Goal: Information Seeking & Learning: Learn about a topic

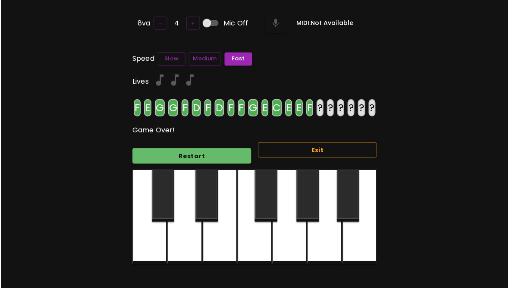
scroll to position [37, 0]
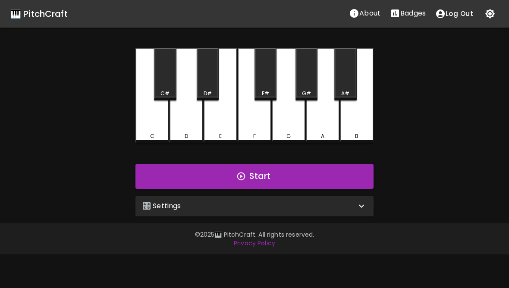
click at [220, 203] on div "🎛️ Settings" at bounding box center [249, 206] width 214 height 10
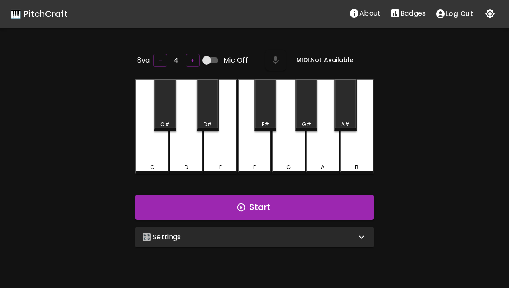
click at [207, 52] on input "Mic Off" at bounding box center [206, 60] width 49 height 16
checkbox input "true"
click at [270, 55] on icon "button" at bounding box center [275, 60] width 10 height 10
click at [342, 207] on button "Start" at bounding box center [254, 207] width 238 height 25
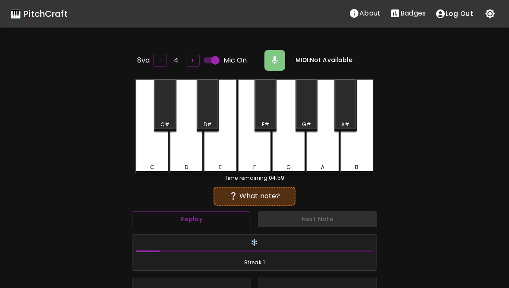
click at [253, 152] on div "F" at bounding box center [255, 126] width 34 height 95
click at [226, 218] on button "Replay" at bounding box center [191, 219] width 119 height 16
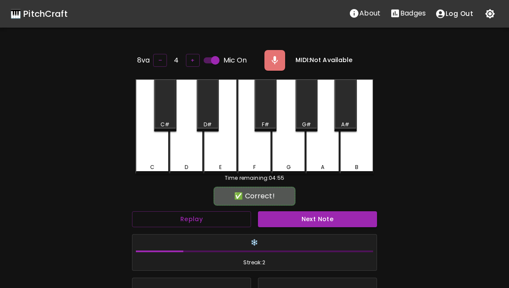
click at [254, 159] on div "F" at bounding box center [255, 126] width 34 height 95
click at [339, 218] on button "Next Note" at bounding box center [317, 219] width 119 height 16
click at [255, 164] on div "F" at bounding box center [254, 168] width 3 height 8
click at [251, 160] on div "F" at bounding box center [255, 126] width 34 height 95
click at [308, 219] on button "Next Note" at bounding box center [317, 219] width 119 height 16
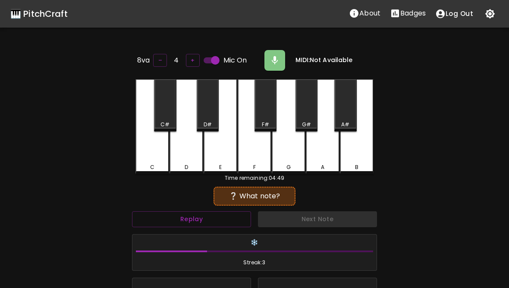
click at [222, 217] on button "Replay" at bounding box center [191, 219] width 119 height 16
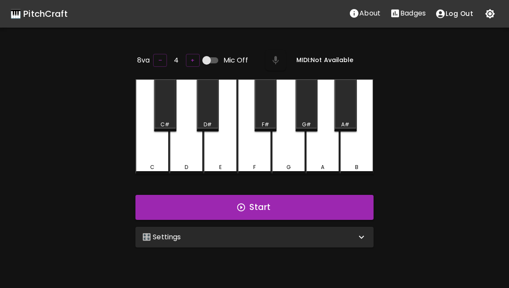
click at [272, 242] on div "🎛️ Settings" at bounding box center [254, 237] width 238 height 21
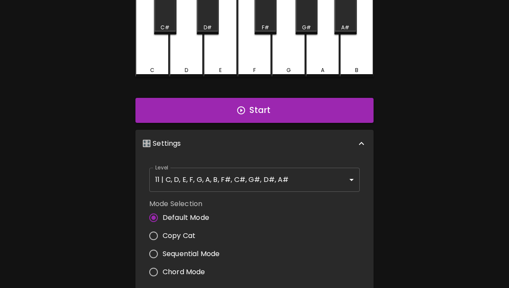
scroll to position [101, 0]
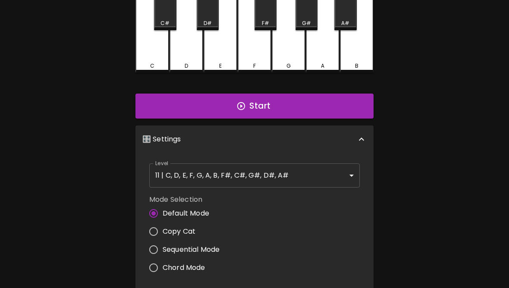
click at [163, 224] on label "Copy Cat" at bounding box center [182, 232] width 75 height 18
click at [163, 224] on input "Copy Cat" at bounding box center [154, 232] width 18 height 18
radio input "true"
click at [265, 171] on body "🎹 PitchCraft About Badges Log Out 8va – 4 + Mic Off MIDI: Not Available C C# D …" at bounding box center [254, 185] width 509 height 572
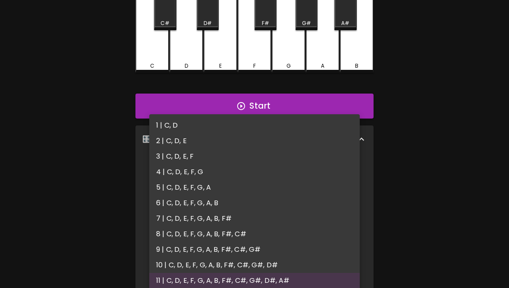
click at [179, 123] on li "1 | C, D" at bounding box center [254, 126] width 211 height 16
type input "1"
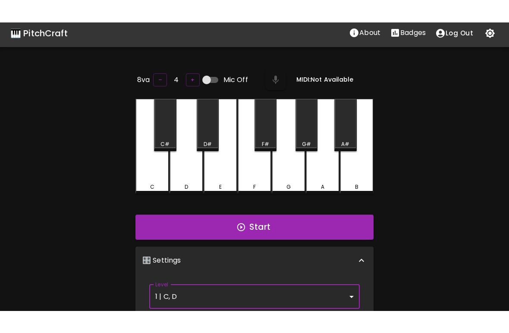
scroll to position [0, 0]
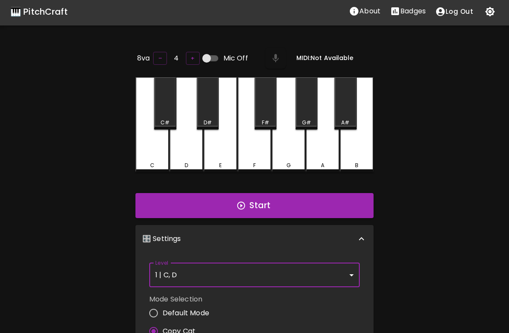
click at [324, 205] on button "Start" at bounding box center [254, 205] width 238 height 25
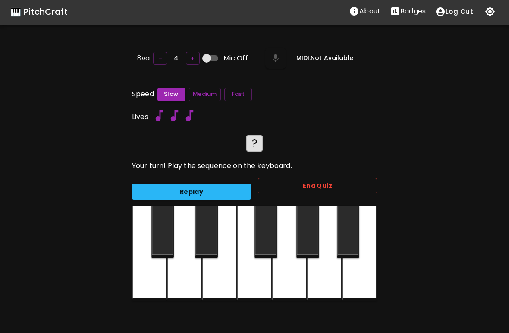
click at [186, 275] on div at bounding box center [184, 252] width 35 height 95
click at [179, 275] on div at bounding box center [184, 252] width 35 height 95
click at [184, 277] on div at bounding box center [184, 252] width 35 height 95
click at [226, 186] on button "Replay" at bounding box center [191, 192] width 119 height 16
click at [503, 288] on div "🎹 PitchCraft About Badges Log Out 8va – 4 + Mic Off MIDI: Not Available Speed S…" at bounding box center [254, 188] width 509 height 381
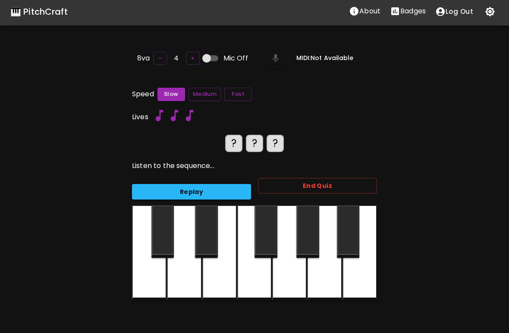
click at [238, 94] on button "Fast" at bounding box center [238, 94] width 28 height 13
click at [219, 189] on button "Replay" at bounding box center [191, 192] width 119 height 16
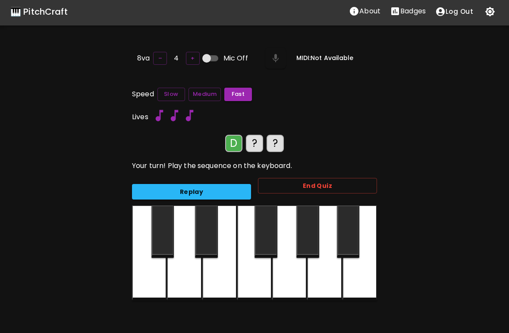
click at [189, 276] on div at bounding box center [184, 252] width 35 height 95
click at [188, 275] on div at bounding box center [184, 252] width 35 height 95
click at [152, 278] on div at bounding box center [149, 252] width 35 height 95
click at [189, 279] on div at bounding box center [184, 252] width 35 height 95
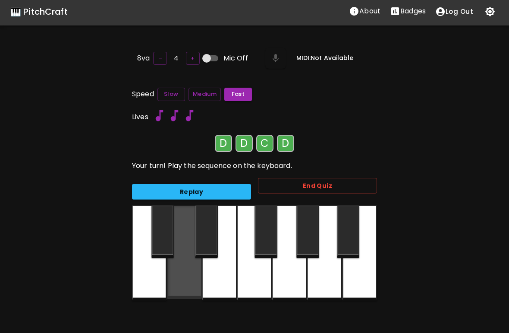
click at [190, 280] on div at bounding box center [184, 251] width 35 height 93
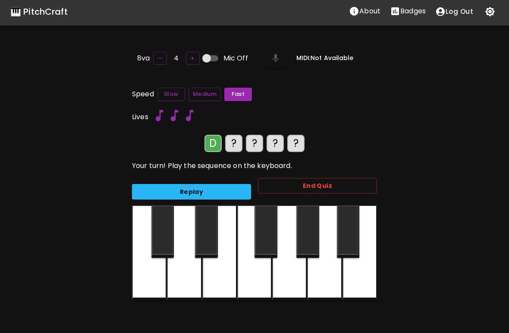
click at [186, 270] on div at bounding box center [184, 252] width 35 height 95
click at [147, 278] on div at bounding box center [149, 252] width 35 height 95
click at [187, 277] on div at bounding box center [184, 252] width 35 height 95
click at [189, 276] on div at bounding box center [184, 252] width 35 height 95
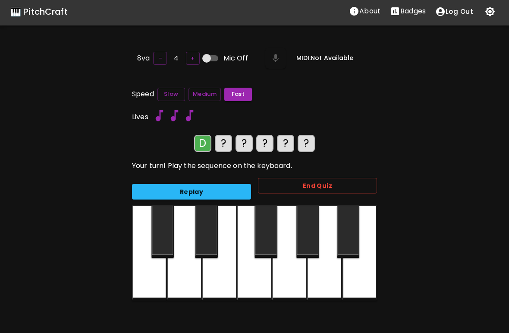
click at [190, 280] on div at bounding box center [184, 252] width 35 height 95
click at [146, 277] on div at bounding box center [149, 252] width 35 height 95
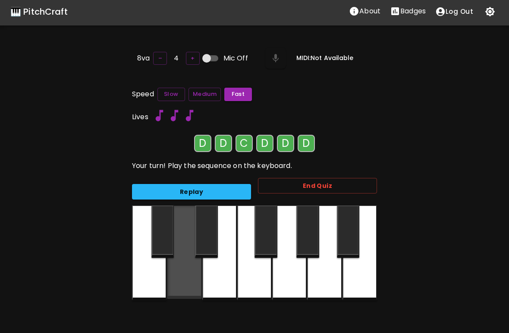
click at [192, 264] on div at bounding box center [184, 251] width 35 height 93
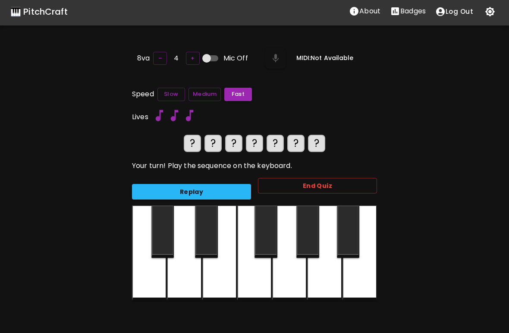
click at [188, 274] on div at bounding box center [184, 252] width 35 height 95
click at [148, 279] on div at bounding box center [149, 252] width 35 height 95
click at [187, 280] on div at bounding box center [184, 252] width 35 height 95
click at [187, 271] on div at bounding box center [184, 252] width 35 height 95
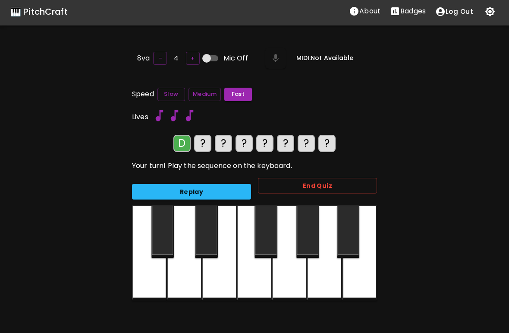
click at [198, 272] on div at bounding box center [184, 252] width 35 height 95
click at [149, 279] on div at bounding box center [149, 252] width 35 height 95
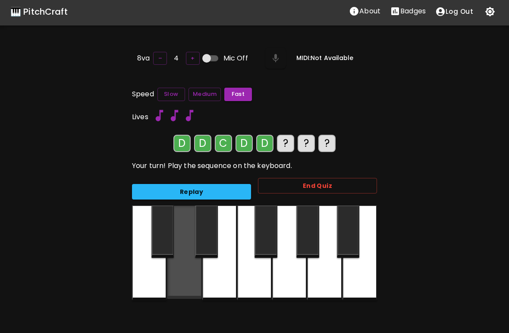
click at [198, 274] on div at bounding box center [184, 251] width 35 height 93
click at [185, 283] on div at bounding box center [184, 251] width 35 height 93
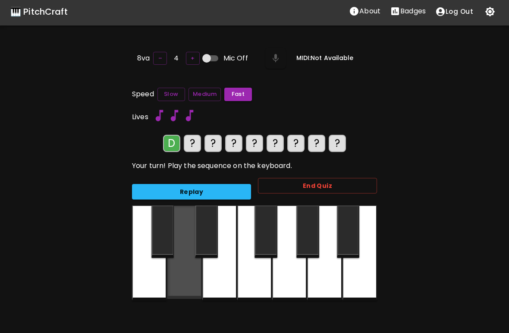
click at [190, 276] on div at bounding box center [184, 251] width 35 height 93
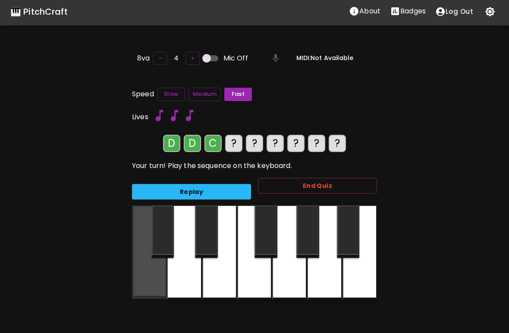
click at [156, 276] on div at bounding box center [149, 251] width 35 height 93
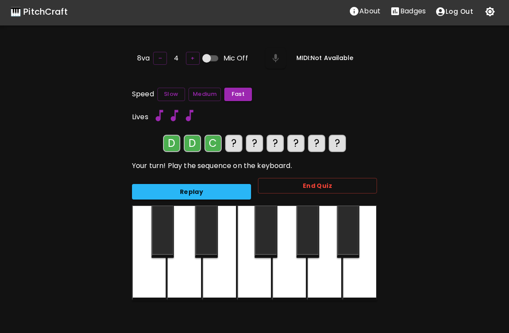
click at [190, 269] on div at bounding box center [184, 252] width 35 height 95
click at [195, 269] on div at bounding box center [184, 252] width 35 height 95
click at [194, 268] on div at bounding box center [184, 252] width 35 height 95
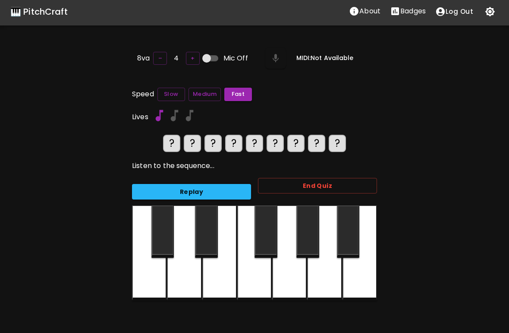
click at [203, 270] on div at bounding box center [219, 252] width 35 height 95
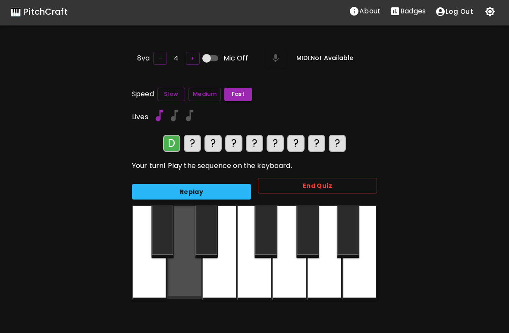
click at [191, 269] on div at bounding box center [184, 251] width 35 height 93
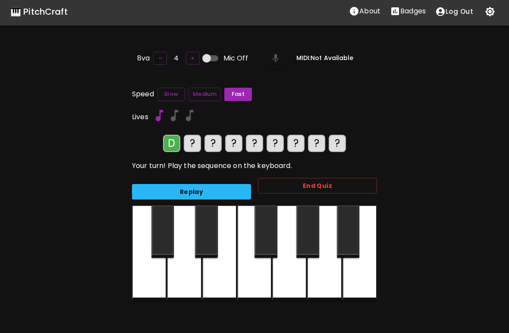
click at [214, 184] on button "Replay" at bounding box center [191, 192] width 119 height 16
click at [187, 281] on div at bounding box center [184, 252] width 35 height 95
click at [149, 288] on div at bounding box center [149, 252] width 35 height 95
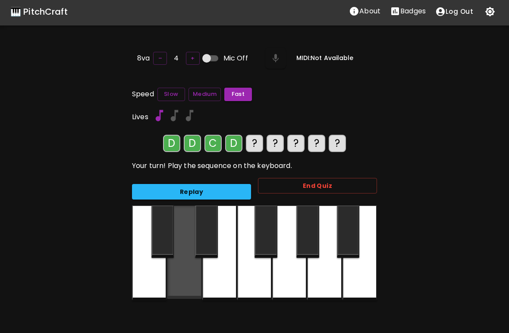
click at [192, 287] on div at bounding box center [184, 251] width 35 height 93
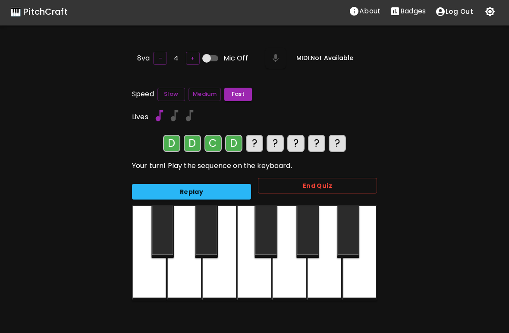
click at [192, 286] on div at bounding box center [184, 252] width 35 height 95
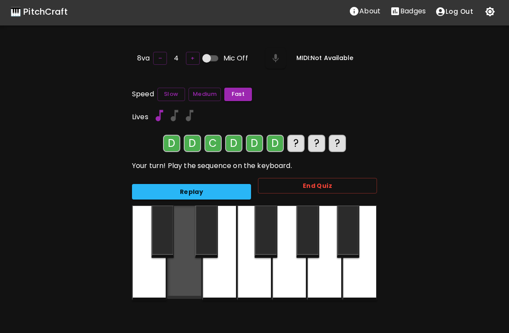
click at [192, 286] on div at bounding box center [184, 251] width 35 height 93
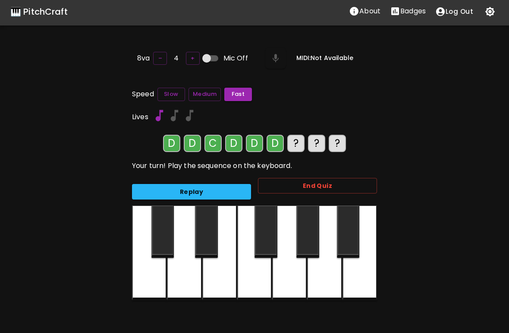
click at [192, 286] on div at bounding box center [184, 252] width 35 height 95
click at [196, 282] on div at bounding box center [184, 252] width 35 height 95
click at [150, 282] on div at bounding box center [149, 252] width 35 height 95
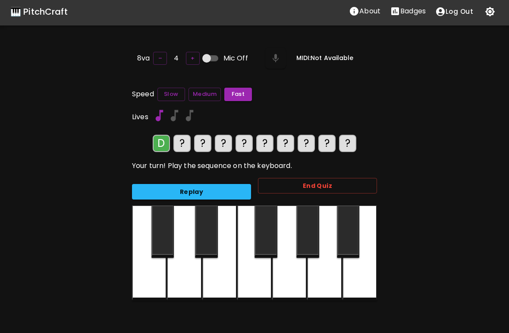
click at [181, 276] on div at bounding box center [184, 252] width 35 height 95
click at [157, 278] on div at bounding box center [149, 252] width 35 height 95
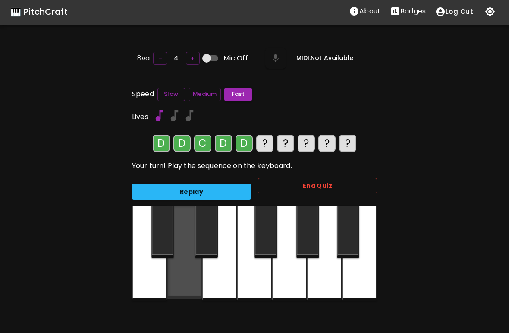
click at [183, 277] on div at bounding box center [184, 251] width 35 height 93
click at [183, 274] on div at bounding box center [184, 251] width 35 height 93
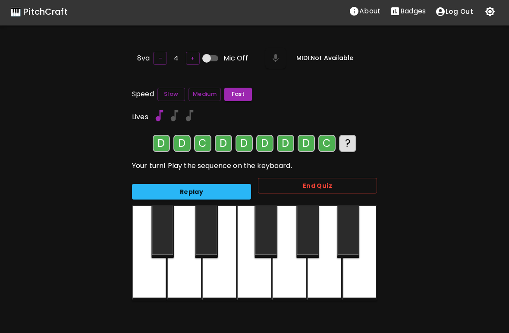
click at [151, 277] on div at bounding box center [149, 252] width 35 height 95
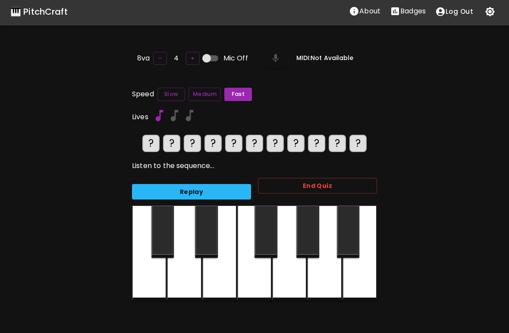
click at [181, 98] on button "Slow" at bounding box center [171, 94] width 28 height 13
click at [321, 179] on button "End Quiz" at bounding box center [317, 186] width 119 height 16
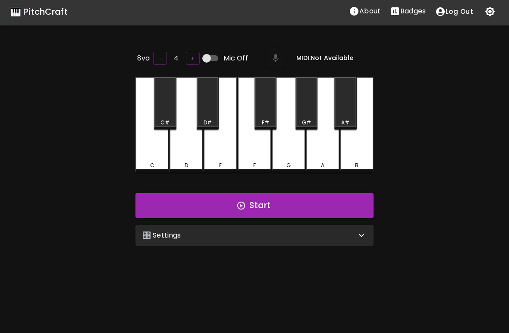
click at [302, 227] on div "🎛️ Settings" at bounding box center [254, 235] width 238 height 21
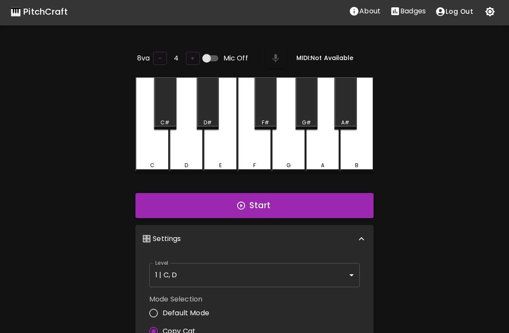
click at [215, 274] on body "🎹 PitchCraft About Badges Log Out 8va – 4 + Mic Off MIDI: Not Available C C# D …" at bounding box center [254, 284] width 509 height 572
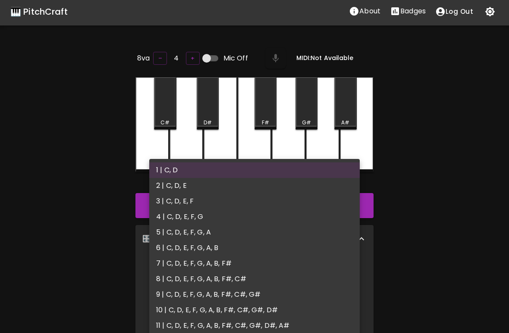
click at [197, 219] on li "4 | C, D, E, F, G" at bounding box center [254, 217] width 211 height 16
type input "7"
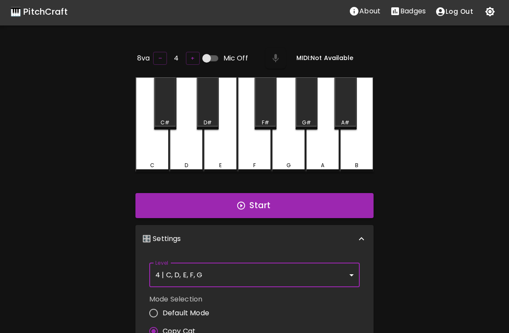
click at [210, 58] on input "Mic Off" at bounding box center [206, 58] width 49 height 16
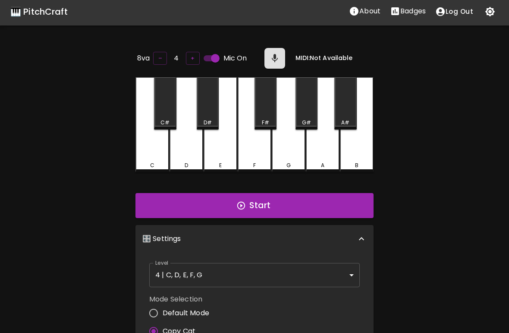
click at [271, 64] on button "button" at bounding box center [274, 58] width 21 height 21
click at [345, 205] on button "Start" at bounding box center [254, 205] width 238 height 25
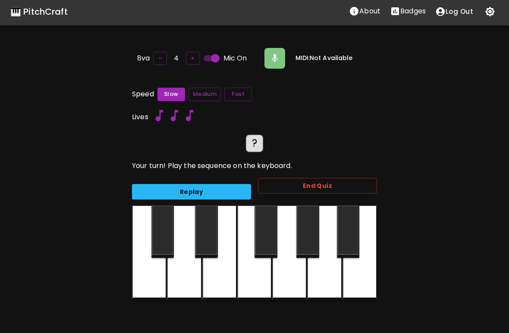
click at [204, 191] on button "Replay" at bounding box center [191, 192] width 119 height 16
click at [324, 184] on button "End Quiz" at bounding box center [317, 186] width 119 height 16
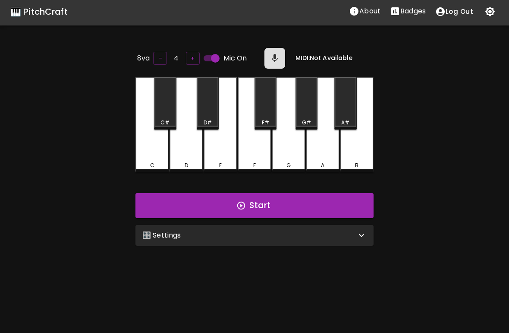
click at [271, 62] on button "button" at bounding box center [274, 58] width 21 height 21
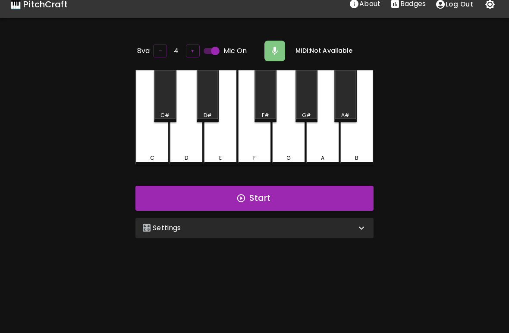
scroll to position [9, 0]
click at [336, 214] on div "🎛️ Settings Level 4 | C, D, E, F, G 7 Level Mode Selection Default Mode Copy Ca…" at bounding box center [254, 228] width 245 height 28
click at [345, 226] on div "🎛️ Settings" at bounding box center [249, 228] width 214 height 10
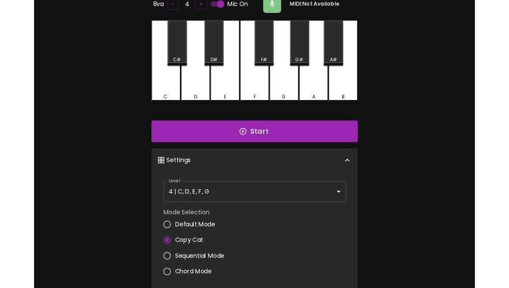
scroll to position [55, 0]
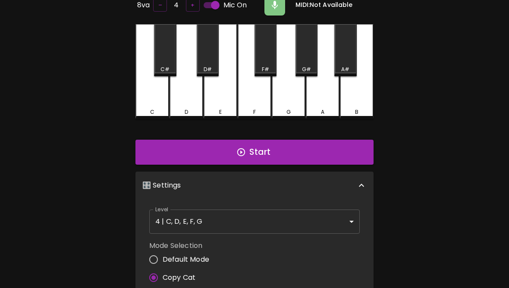
click at [270, 222] on body "🎹 PitchCraft About Badges Log Out 8va – 4 + Mic On MIDI: Not Available C C# D D…" at bounding box center [254, 231] width 509 height 572
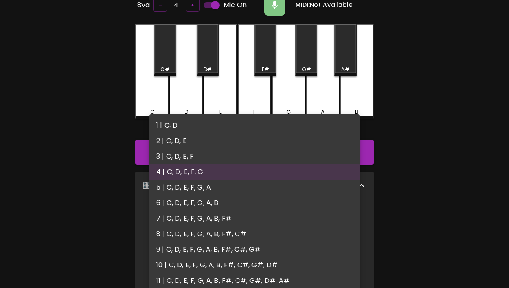
click at [424, 88] on div at bounding box center [254, 144] width 509 height 288
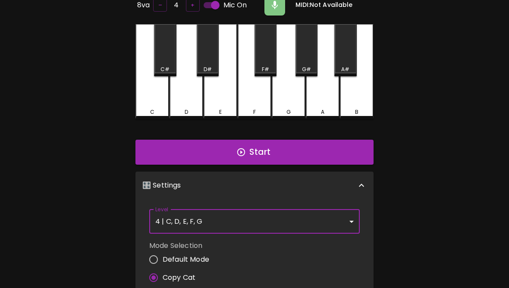
click at [362, 180] on icon at bounding box center [361, 185] width 10 height 10
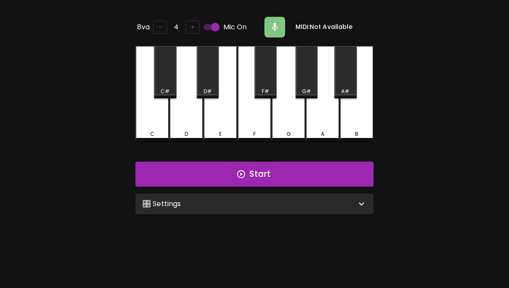
scroll to position [9, 0]
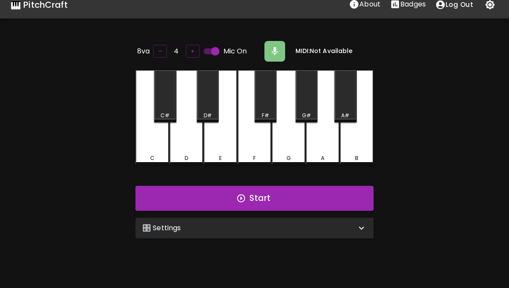
click at [343, 192] on button "Start" at bounding box center [254, 198] width 238 height 25
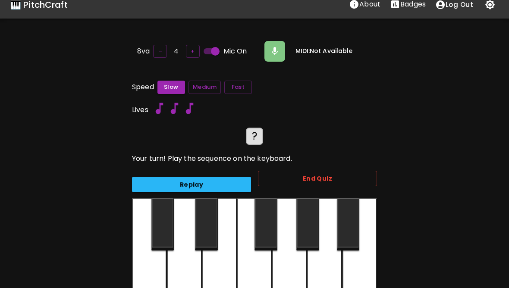
click at [224, 182] on button "Replay" at bounding box center [191, 185] width 119 height 16
click at [266, 49] on button "button" at bounding box center [274, 51] width 21 height 21
click at [273, 47] on icon "button" at bounding box center [275, 51] width 6 height 8
click at [206, 44] on input "Mic On" at bounding box center [215, 51] width 49 height 16
click at [205, 53] on input "Mic Off" at bounding box center [206, 51] width 49 height 16
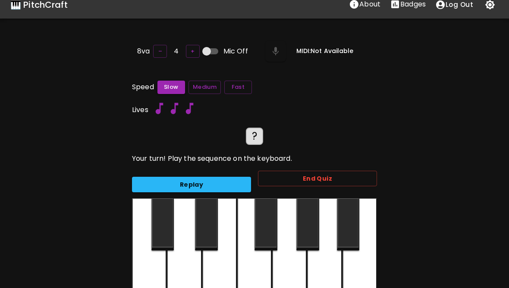
checkbox input "true"
click at [277, 54] on icon "button" at bounding box center [275, 51] width 10 height 10
click at [276, 49] on icon "button" at bounding box center [275, 51] width 10 height 10
click at [220, 186] on button "Replay" at bounding box center [191, 185] width 119 height 16
click at [291, 264] on div at bounding box center [289, 245] width 35 height 95
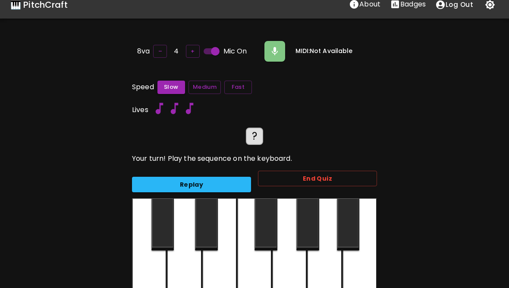
click at [287, 267] on div at bounding box center [289, 245] width 35 height 95
click at [288, 271] on div at bounding box center [289, 245] width 35 height 95
click at [165, 271] on div at bounding box center [149, 245] width 35 height 95
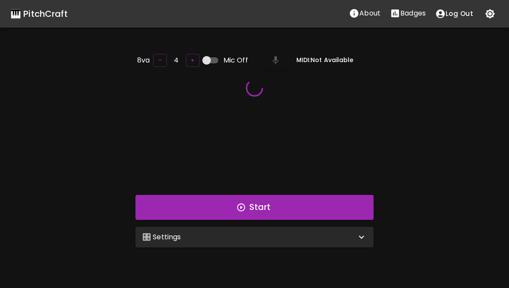
scroll to position [9, 0]
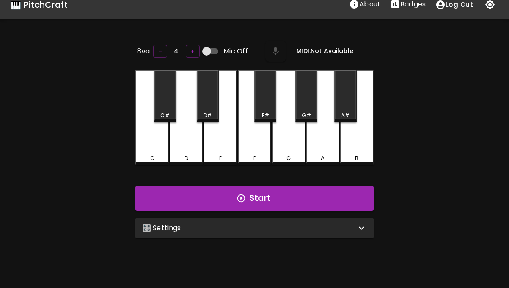
click at [277, 195] on button "Start" at bounding box center [254, 198] width 238 height 25
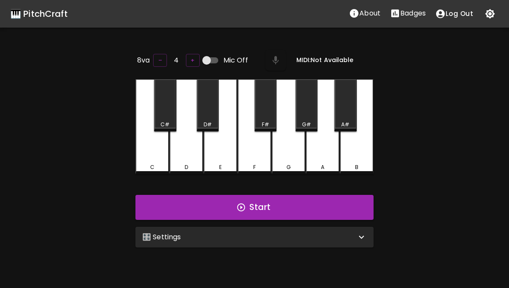
click at [179, 239] on p "🎛️ Settings" at bounding box center [161, 237] width 39 height 10
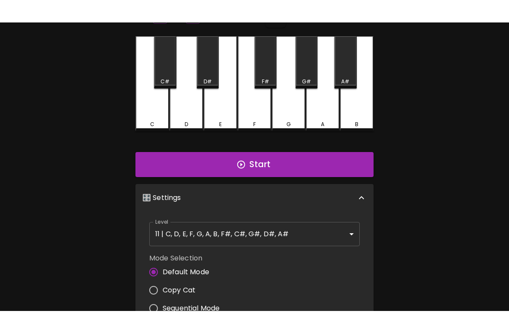
scroll to position [66, 0]
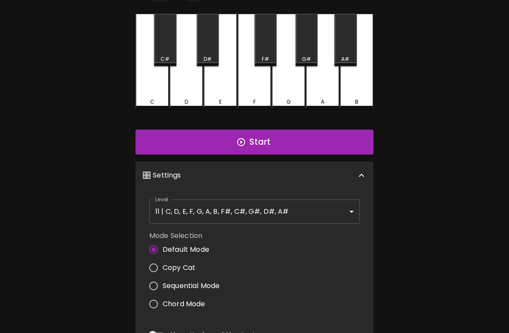
click at [157, 267] on input "Copy Cat" at bounding box center [154, 267] width 18 height 18
radio input "true"
click at [409, 195] on div "🎹 PitchCraft About Badges Log Out 8va – 4 + Mic Off MIDI: Not Available C C# D …" at bounding box center [254, 201] width 509 height 534
click at [286, 139] on button "Start" at bounding box center [254, 141] width 238 height 25
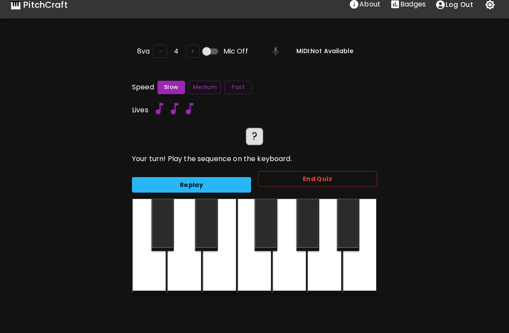
scroll to position [12, 0]
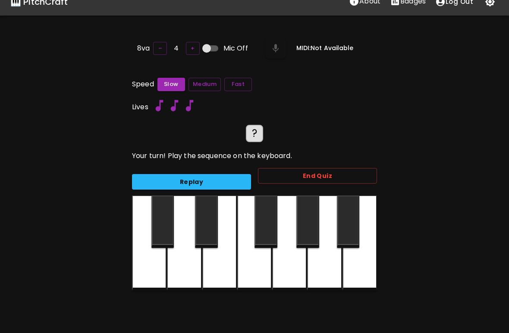
click at [220, 50] on input "Mic Off" at bounding box center [206, 48] width 49 height 16
checkbox input "true"
click at [199, 177] on button "Replay" at bounding box center [191, 182] width 119 height 16
click at [287, 265] on div at bounding box center [289, 242] width 35 height 95
click at [289, 262] on div at bounding box center [289, 242] width 35 height 95
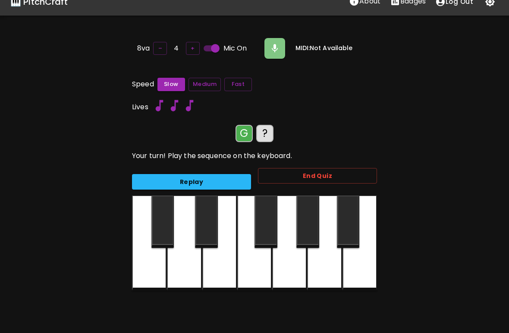
click at [290, 267] on div at bounding box center [289, 242] width 35 height 95
click at [261, 265] on div at bounding box center [254, 242] width 35 height 95
click at [319, 178] on button "End Quiz" at bounding box center [317, 176] width 119 height 16
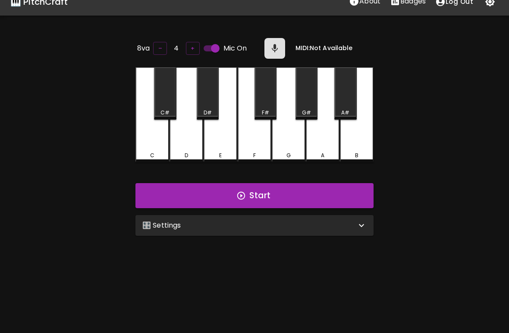
click at [229, 195] on button "Start" at bounding box center [254, 195] width 238 height 25
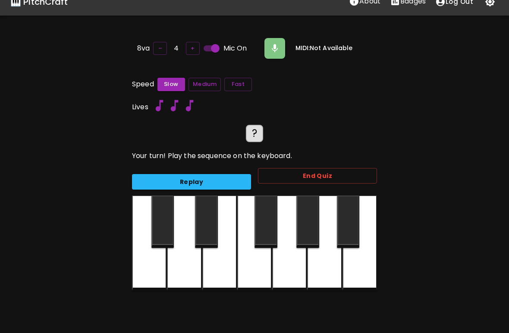
click at [212, 176] on button "Replay" at bounding box center [191, 182] width 119 height 16
click at [290, 264] on div at bounding box center [289, 242] width 35 height 95
click at [290, 261] on div at bounding box center [289, 242] width 35 height 95
click at [250, 255] on div at bounding box center [254, 242] width 35 height 95
click at [321, 168] on button "End Quiz" at bounding box center [317, 176] width 119 height 16
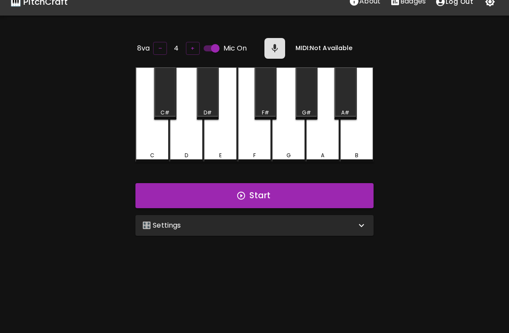
click at [293, 220] on div "🎛️ Settings" at bounding box center [249, 225] width 214 height 10
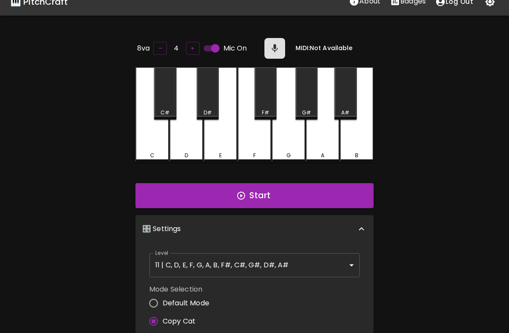
click at [247, 261] on body "🎹 PitchCraft About Badges Log Out 8va – 4 + Mic On MIDI: Not Available C C# D D…" at bounding box center [254, 274] width 509 height 572
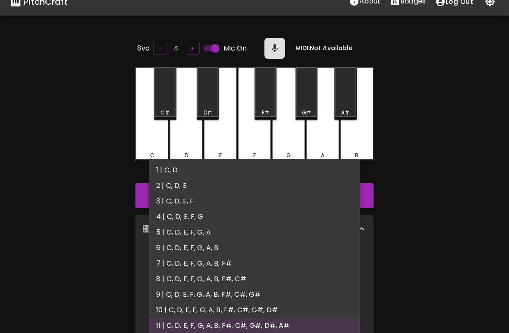
click at [195, 216] on li "4 | C, D, E, F, G" at bounding box center [254, 217] width 211 height 16
type input "7"
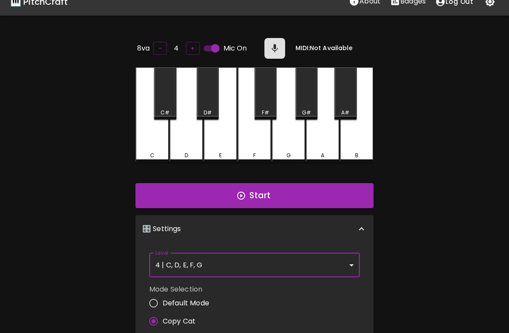
click at [399, 188] on div "🎹 PitchCraft About Badges Log Out 8va – 4 + Mic On MIDI: Not Available C C# D D…" at bounding box center [254, 255] width 509 height 534
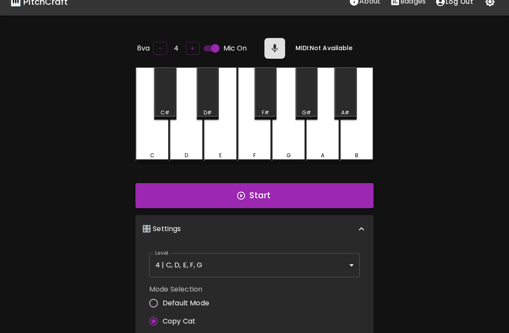
click at [282, 194] on button "Start" at bounding box center [254, 195] width 238 height 25
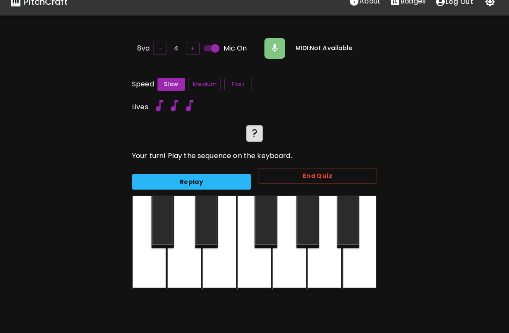
click at [148, 270] on div at bounding box center [149, 242] width 35 height 95
click at [158, 267] on div at bounding box center [149, 242] width 35 height 95
click at [195, 181] on button "Replay" at bounding box center [191, 182] width 119 height 16
click at [183, 179] on button "Replay" at bounding box center [191, 182] width 119 height 16
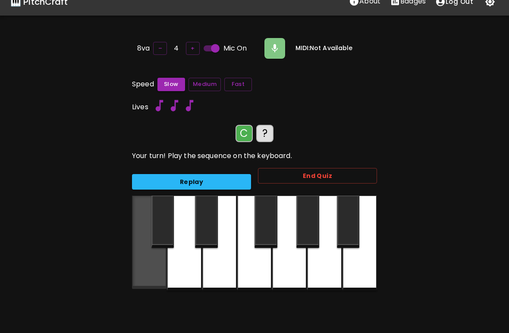
click at [150, 266] on div at bounding box center [149, 241] width 35 height 93
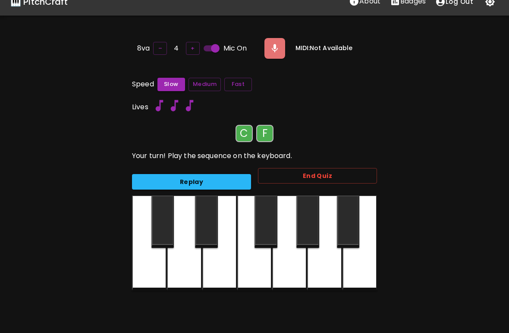
click at [266, 270] on div at bounding box center [254, 242] width 35 height 95
click at [158, 276] on div at bounding box center [149, 242] width 35 height 95
click at [258, 268] on div at bounding box center [254, 242] width 35 height 95
click at [194, 265] on div at bounding box center [184, 242] width 35 height 95
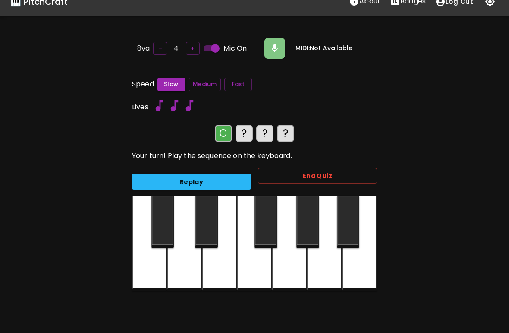
click at [146, 271] on div at bounding box center [149, 242] width 35 height 95
click at [259, 272] on div at bounding box center [254, 242] width 35 height 95
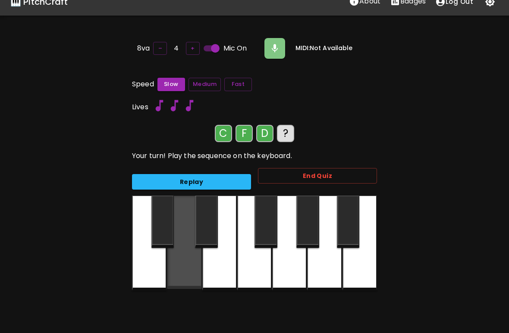
click at [193, 265] on div at bounding box center [184, 241] width 35 height 93
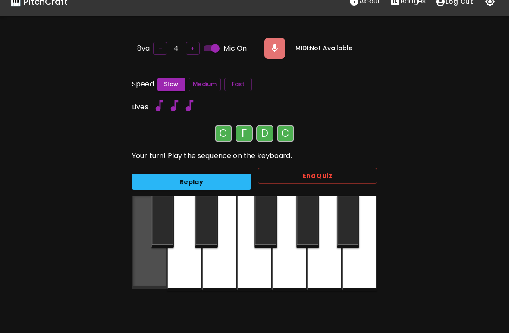
click at [146, 271] on div at bounding box center [149, 241] width 35 height 93
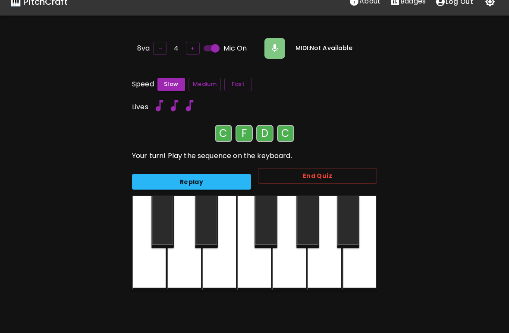
click at [239, 82] on button "Fast" at bounding box center [238, 84] width 28 height 13
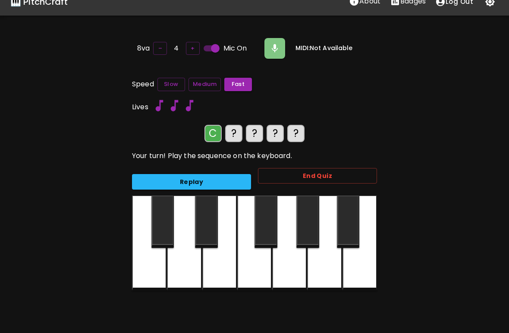
click at [149, 275] on div at bounding box center [149, 242] width 35 height 95
click at [258, 263] on div at bounding box center [254, 242] width 35 height 95
click at [185, 262] on div at bounding box center [184, 242] width 35 height 95
click at [143, 271] on div at bounding box center [149, 242] width 35 height 95
click at [154, 268] on div at bounding box center [149, 242] width 35 height 95
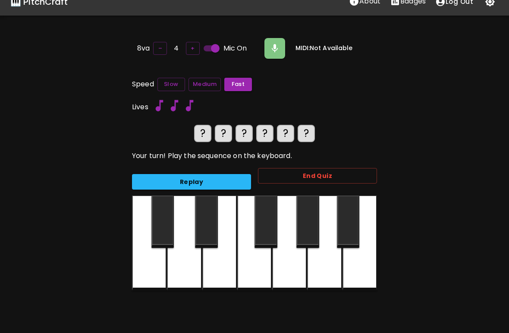
click at [152, 272] on div at bounding box center [149, 242] width 35 height 95
click at [260, 264] on div at bounding box center [254, 242] width 35 height 95
click at [186, 267] on div at bounding box center [184, 242] width 35 height 95
click at [157, 267] on div at bounding box center [149, 242] width 35 height 95
click at [157, 275] on div at bounding box center [149, 242] width 35 height 95
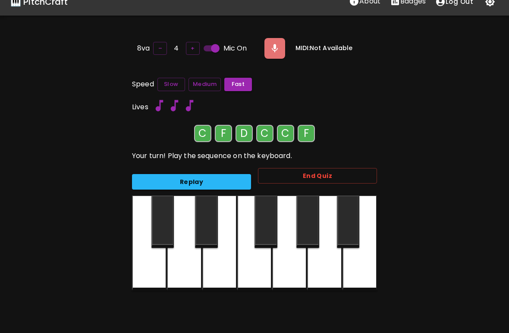
click at [258, 277] on div at bounding box center [254, 242] width 35 height 95
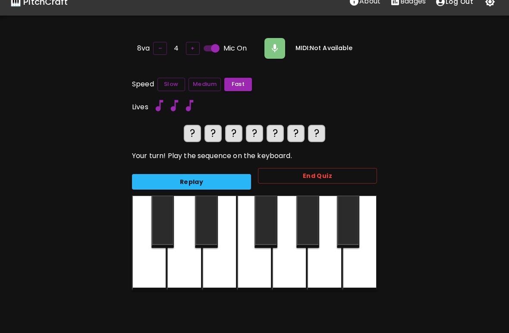
click at [161, 264] on div at bounding box center [149, 242] width 35 height 95
click at [259, 268] on div at bounding box center [254, 242] width 35 height 95
click at [260, 267] on div at bounding box center [254, 242] width 35 height 95
click at [192, 264] on div at bounding box center [184, 242] width 35 height 95
click at [149, 270] on div at bounding box center [149, 242] width 35 height 95
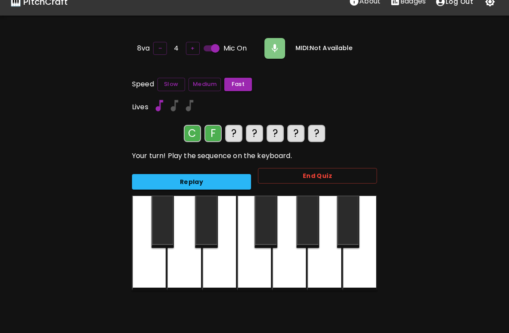
click at [255, 267] on div at bounding box center [254, 242] width 35 height 95
click at [187, 268] on div at bounding box center [184, 242] width 35 height 95
click at [150, 268] on div at bounding box center [149, 242] width 35 height 95
click at [161, 270] on div at bounding box center [149, 242] width 35 height 95
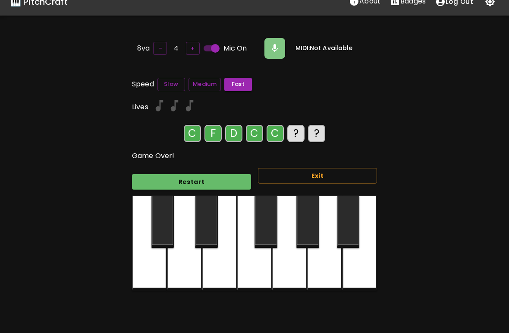
click at [186, 268] on div at bounding box center [184, 242] width 35 height 95
click at [232, 181] on button "Restart" at bounding box center [191, 182] width 119 height 16
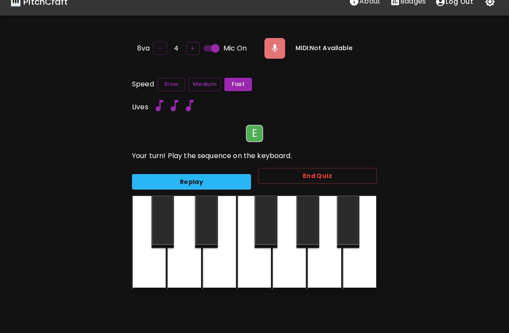
click at [227, 258] on div at bounding box center [219, 242] width 35 height 95
click at [221, 268] on div at bounding box center [219, 242] width 35 height 95
click at [295, 269] on div at bounding box center [289, 242] width 35 height 95
click at [224, 268] on div at bounding box center [219, 242] width 35 height 95
click at [297, 270] on div at bounding box center [289, 242] width 35 height 95
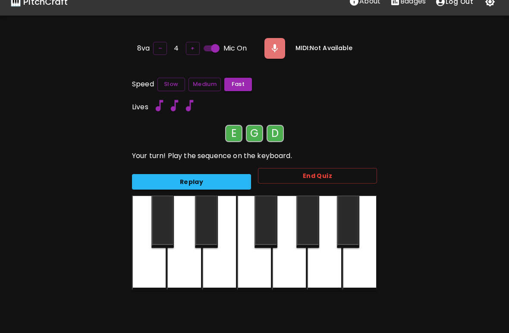
click at [195, 265] on div at bounding box center [184, 242] width 35 height 95
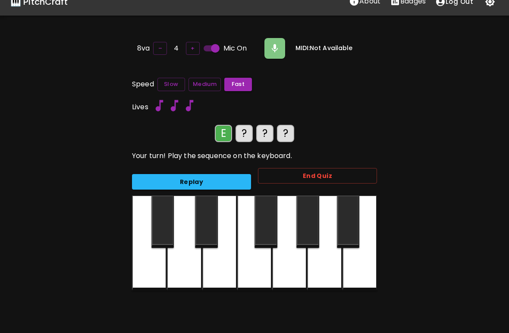
click at [222, 272] on div at bounding box center [219, 242] width 35 height 95
click at [287, 274] on div at bounding box center [289, 242] width 35 height 95
click at [184, 265] on div at bounding box center [184, 242] width 35 height 95
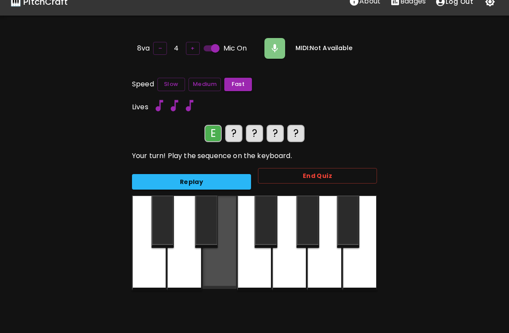
click at [220, 268] on div at bounding box center [219, 241] width 35 height 93
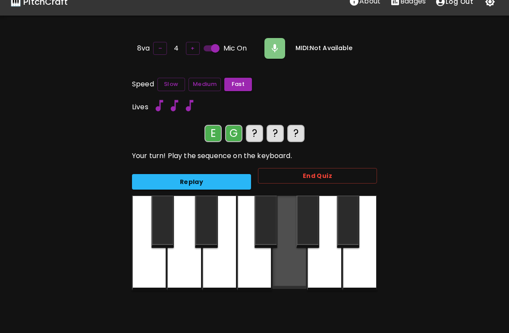
click at [287, 276] on div at bounding box center [289, 241] width 35 height 93
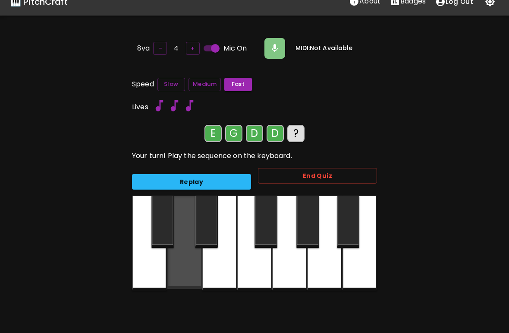
click at [195, 267] on div at bounding box center [184, 241] width 35 height 93
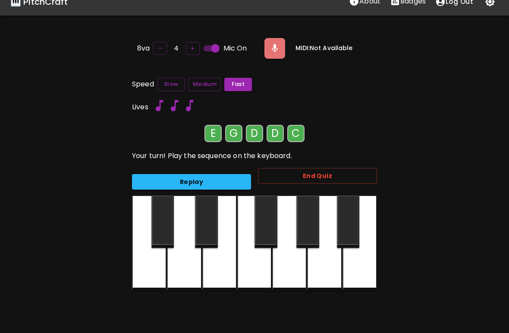
click at [157, 269] on div at bounding box center [149, 242] width 35 height 95
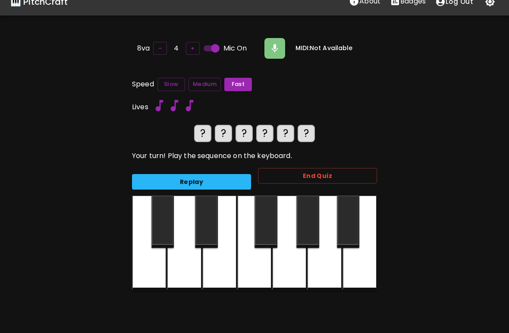
click at [212, 269] on div at bounding box center [219, 242] width 35 height 95
click at [291, 272] on div at bounding box center [289, 242] width 35 height 95
click at [189, 264] on div at bounding box center [184, 242] width 35 height 95
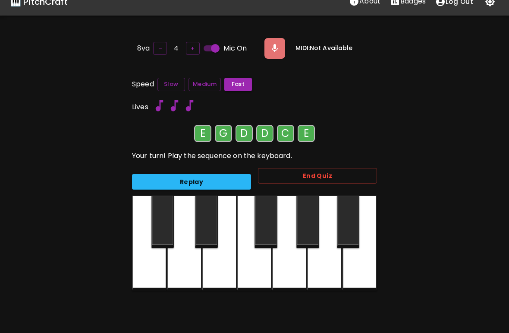
click at [220, 264] on div at bounding box center [219, 242] width 35 height 95
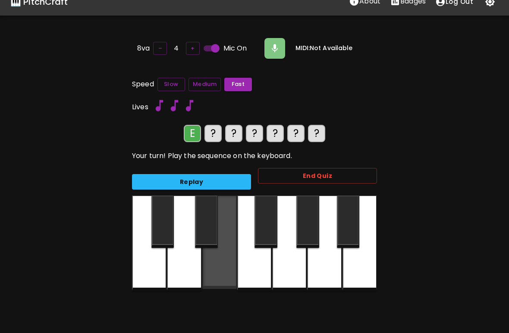
click at [222, 268] on div at bounding box center [219, 241] width 35 height 93
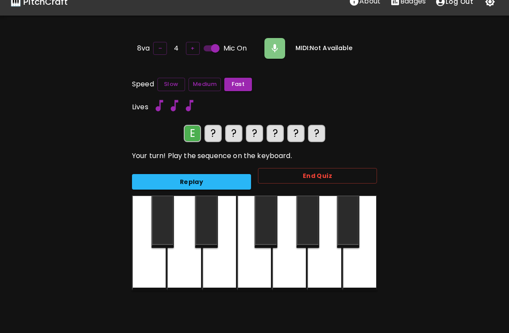
click at [286, 274] on div at bounding box center [289, 242] width 35 height 95
click at [190, 264] on div at bounding box center [184, 242] width 35 height 95
click at [243, 182] on button "Replay" at bounding box center [191, 182] width 119 height 16
click at [185, 274] on div at bounding box center [184, 242] width 35 height 95
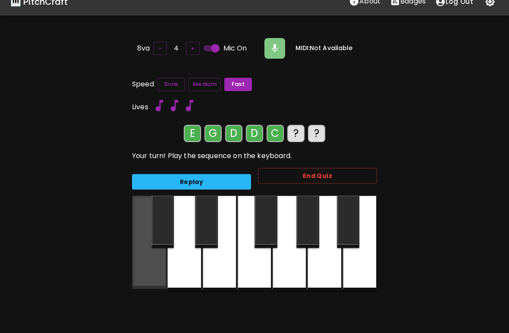
click at [153, 278] on div at bounding box center [149, 241] width 35 height 93
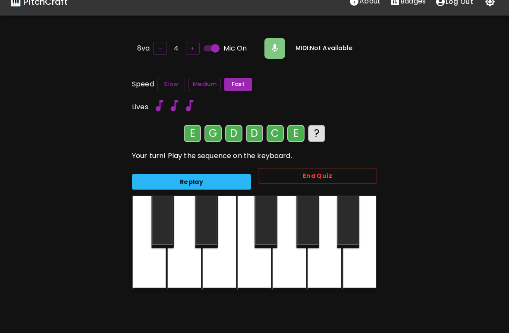
click at [223, 268] on div at bounding box center [219, 242] width 35 height 95
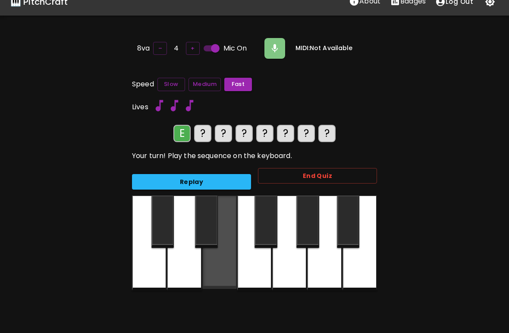
click at [216, 270] on div at bounding box center [219, 241] width 35 height 93
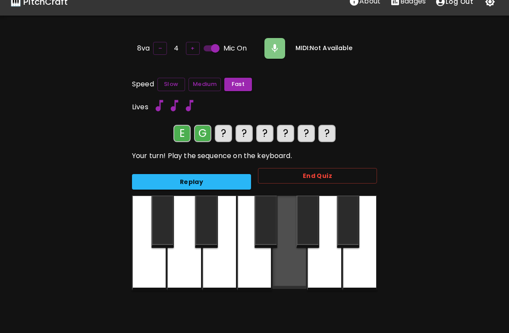
click at [293, 270] on div at bounding box center [289, 241] width 35 height 93
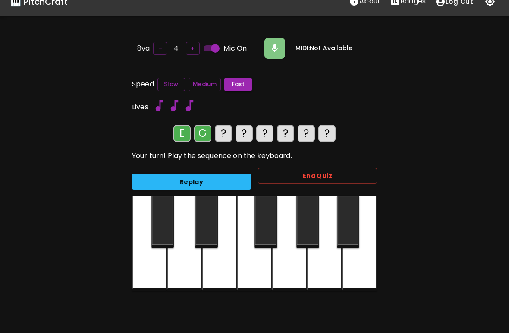
click at [180, 266] on div at bounding box center [184, 242] width 35 height 95
click at [179, 266] on div at bounding box center [184, 242] width 35 height 95
click at [155, 267] on div at bounding box center [149, 242] width 35 height 95
click at [223, 264] on div at bounding box center [219, 242] width 35 height 95
click at [219, 261] on div at bounding box center [219, 242] width 35 height 95
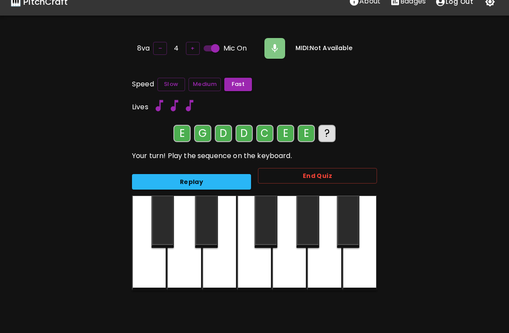
click at [160, 271] on div at bounding box center [149, 242] width 35 height 95
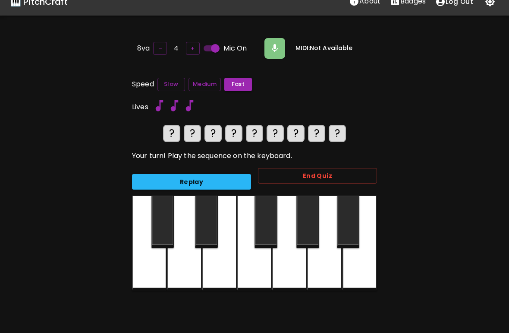
click at [216, 176] on button "Replay" at bounding box center [191, 182] width 119 height 16
click at [233, 179] on button "Replay" at bounding box center [191, 182] width 119 height 16
click at [222, 267] on div at bounding box center [219, 242] width 35 height 95
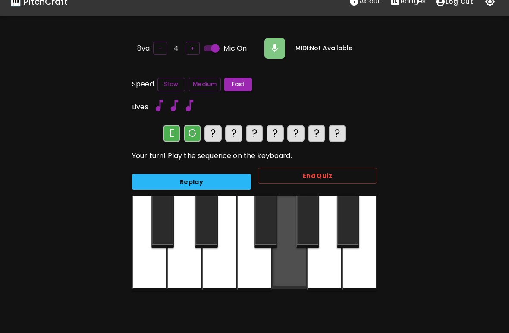
click at [290, 268] on div at bounding box center [289, 241] width 35 height 93
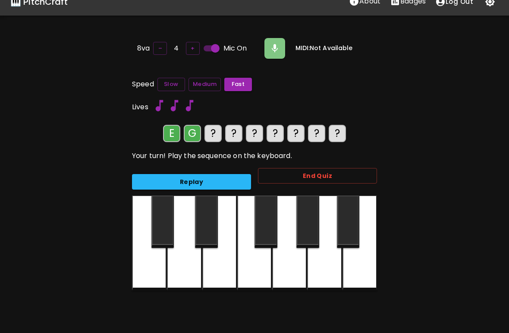
click at [230, 179] on button "Replay" at bounding box center [191, 182] width 119 height 16
click at [229, 179] on button "Replay" at bounding box center [191, 182] width 119 height 16
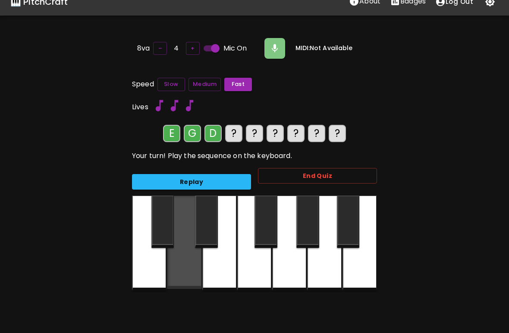
click at [183, 266] on div at bounding box center [184, 241] width 35 height 93
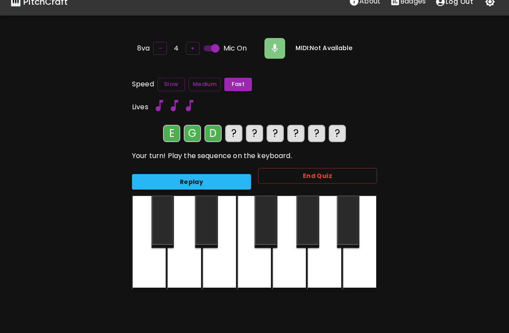
click at [183, 266] on div at bounding box center [184, 242] width 35 height 95
click at [149, 268] on div at bounding box center [149, 242] width 35 height 95
click at [210, 179] on button "Replay" at bounding box center [191, 182] width 119 height 16
click at [238, 181] on button "Replay" at bounding box center [191, 182] width 119 height 16
click at [227, 263] on div at bounding box center [219, 242] width 35 height 95
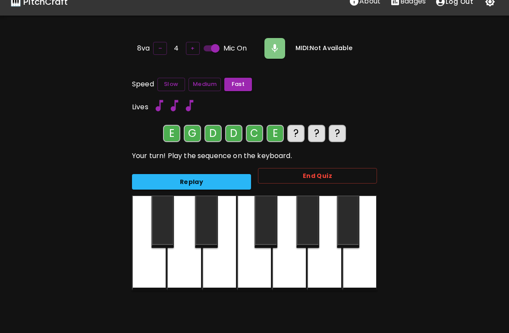
click at [227, 263] on div at bounding box center [219, 242] width 35 height 95
click at [145, 277] on div at bounding box center [149, 242] width 35 height 95
click at [257, 270] on div at bounding box center [254, 242] width 35 height 95
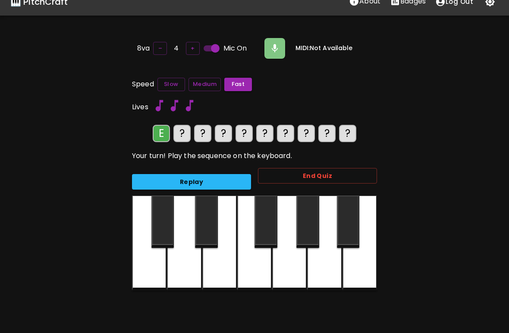
click at [219, 274] on div at bounding box center [219, 242] width 35 height 95
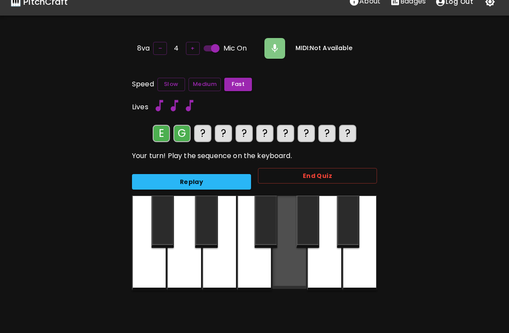
click at [302, 269] on div at bounding box center [289, 241] width 35 height 93
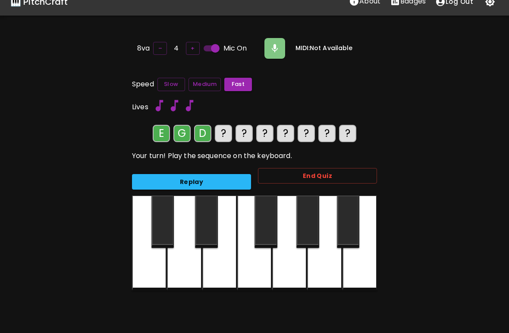
click at [185, 276] on div at bounding box center [184, 242] width 35 height 95
click at [184, 275] on div at bounding box center [184, 242] width 35 height 95
click at [153, 278] on div at bounding box center [149, 242] width 35 height 95
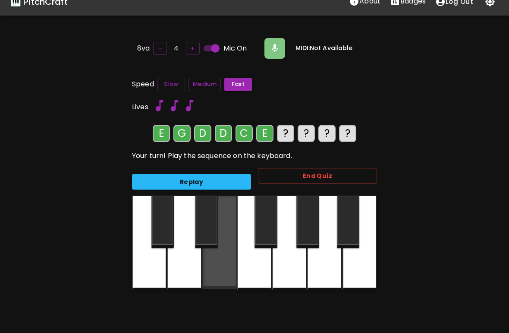
click at [221, 267] on div at bounding box center [219, 241] width 35 height 93
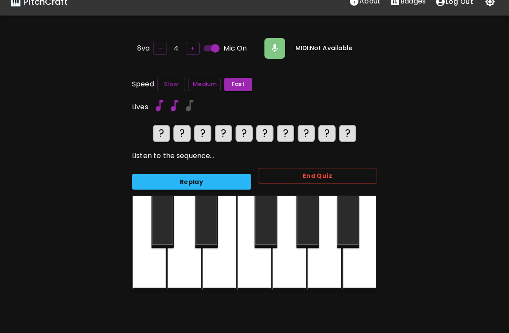
click at [192, 271] on div at bounding box center [184, 242] width 35 height 95
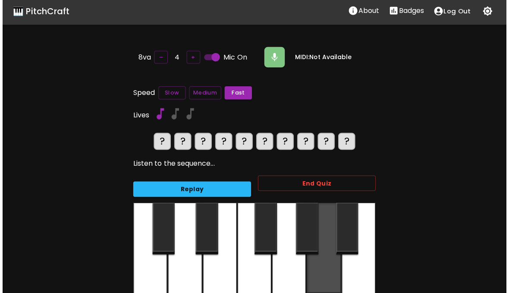
scroll to position [0, 0]
